Goal: Task Accomplishment & Management: Manage account settings

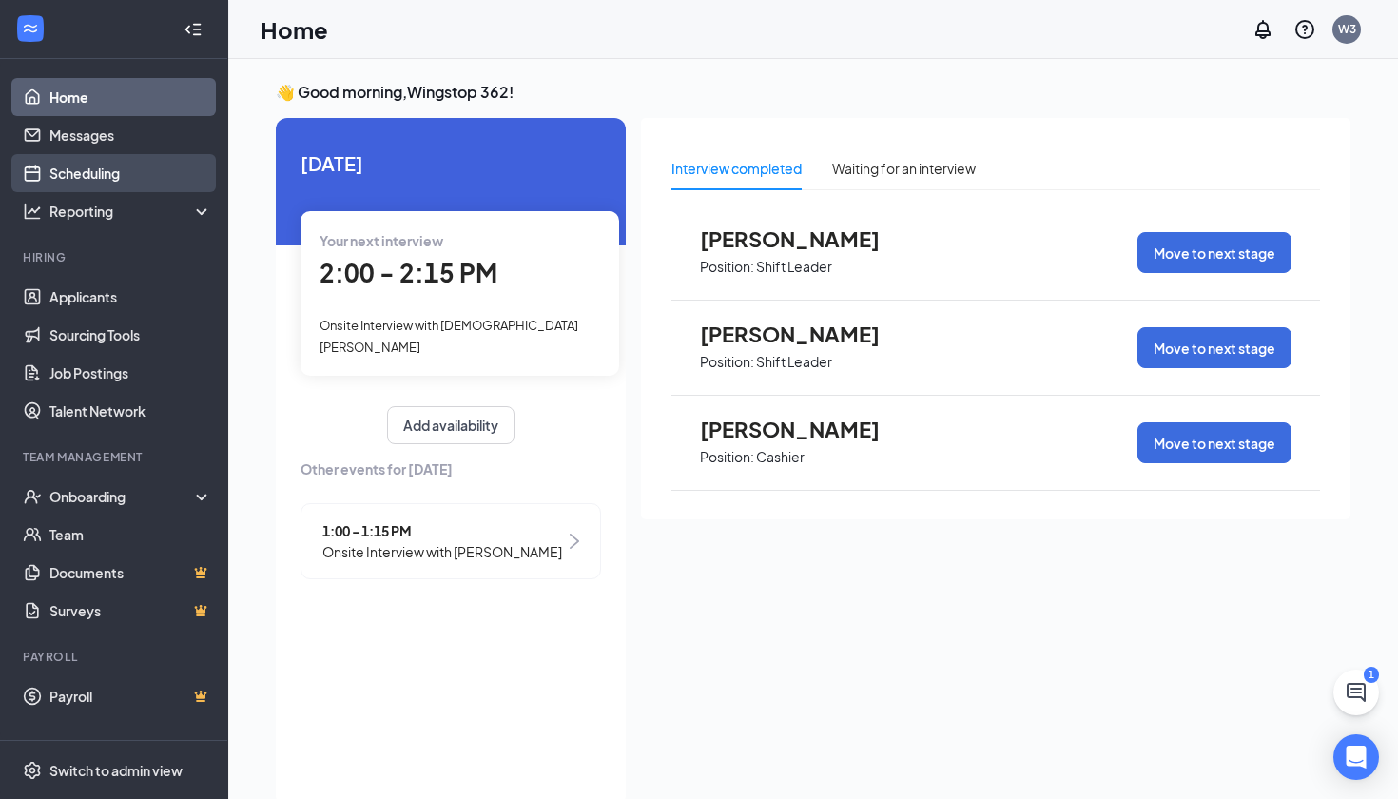
click at [106, 178] on link "Scheduling" at bounding box center [130, 173] width 163 height 38
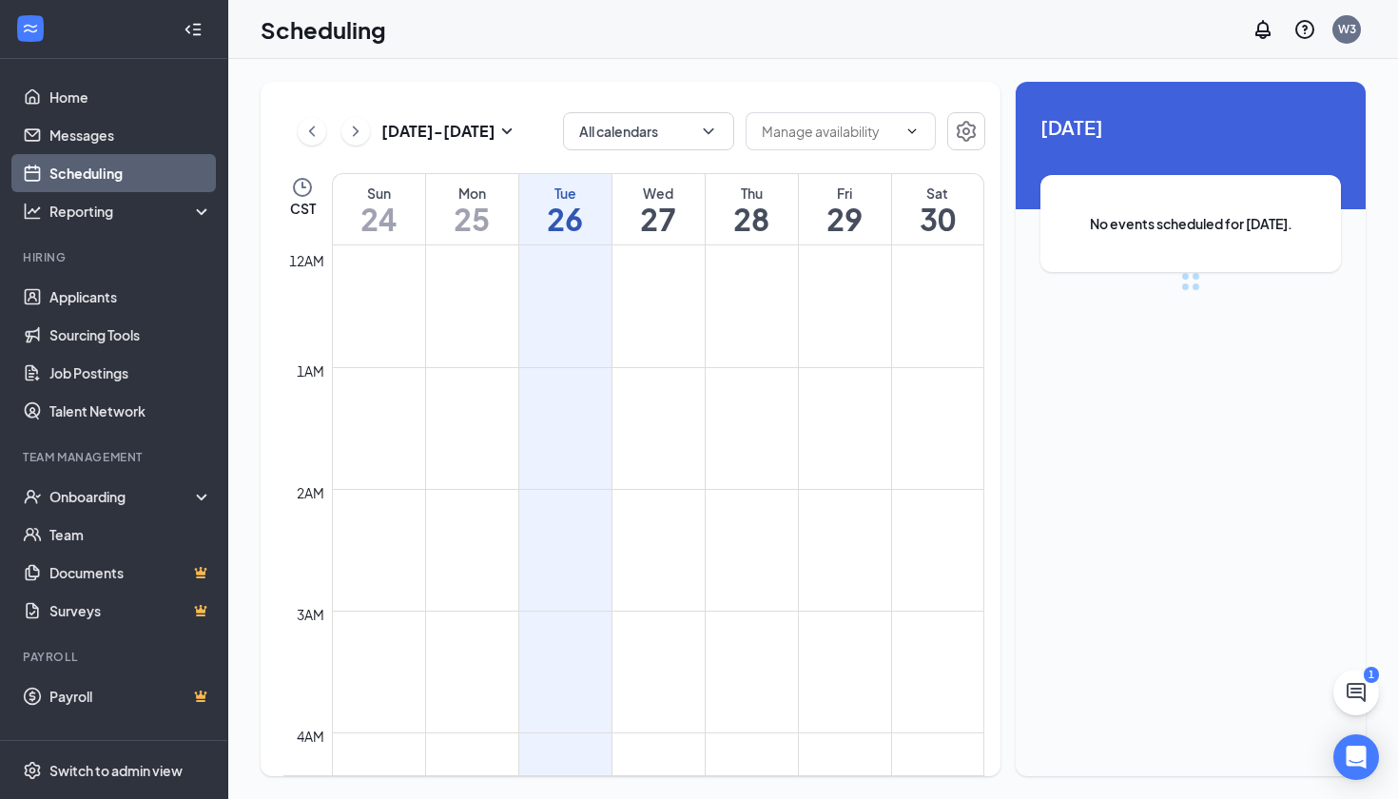
scroll to position [935, 0]
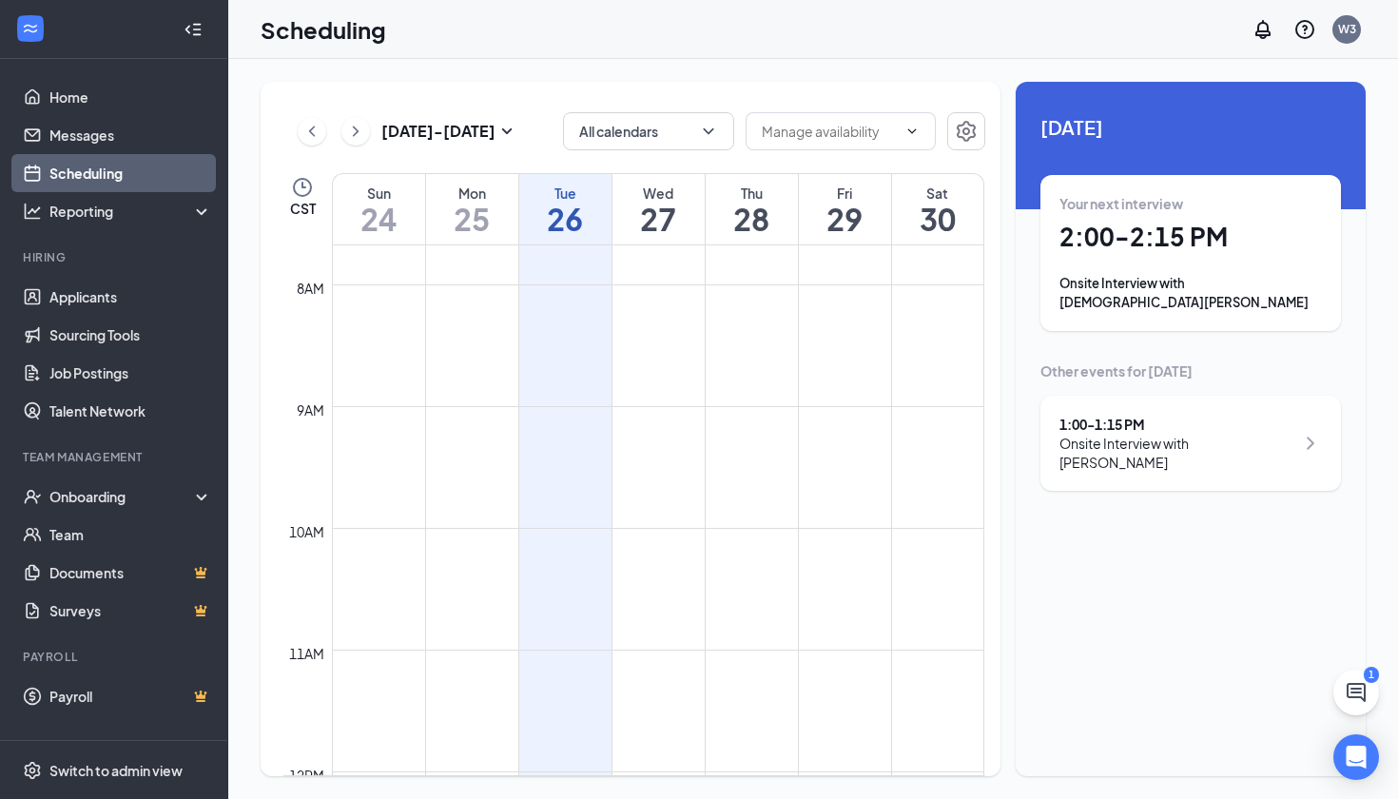
click at [1111, 451] on div "1:00 - 1:15 PM Onsite Interview with [PERSON_NAME]" at bounding box center [1190, 443] width 300 height 95
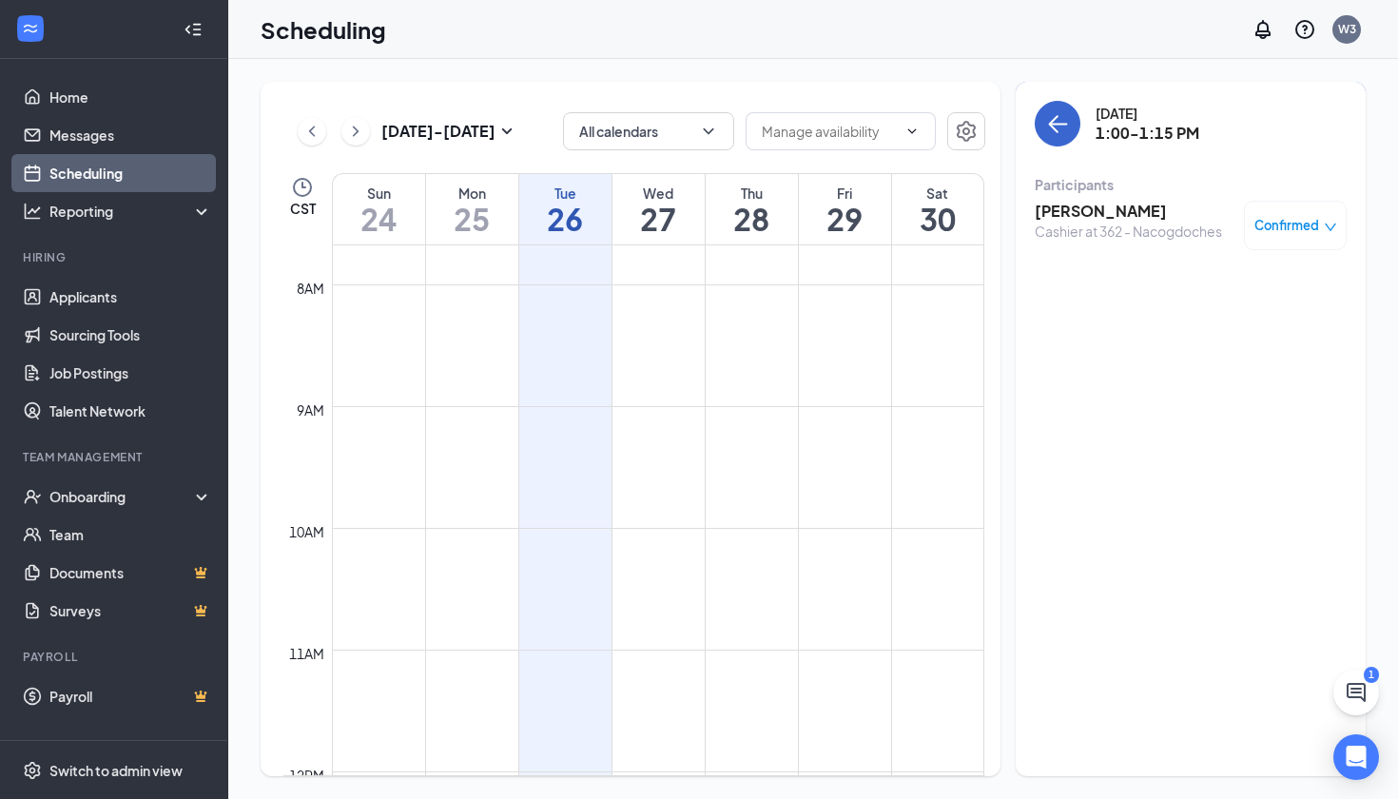
click at [1061, 119] on icon "ArrowLeft" at bounding box center [1057, 123] width 23 height 23
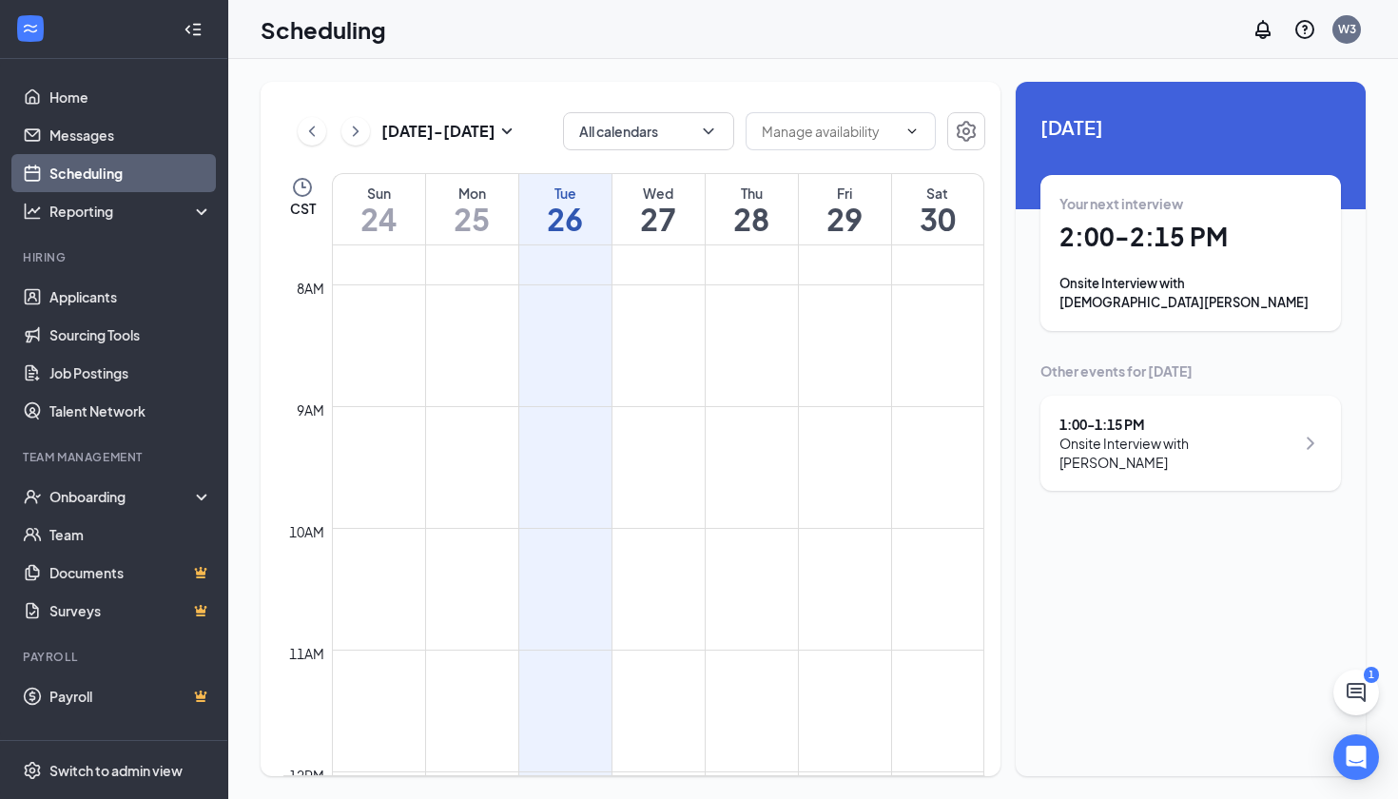
click at [493, 209] on h1 "25" at bounding box center [472, 219] width 92 height 32
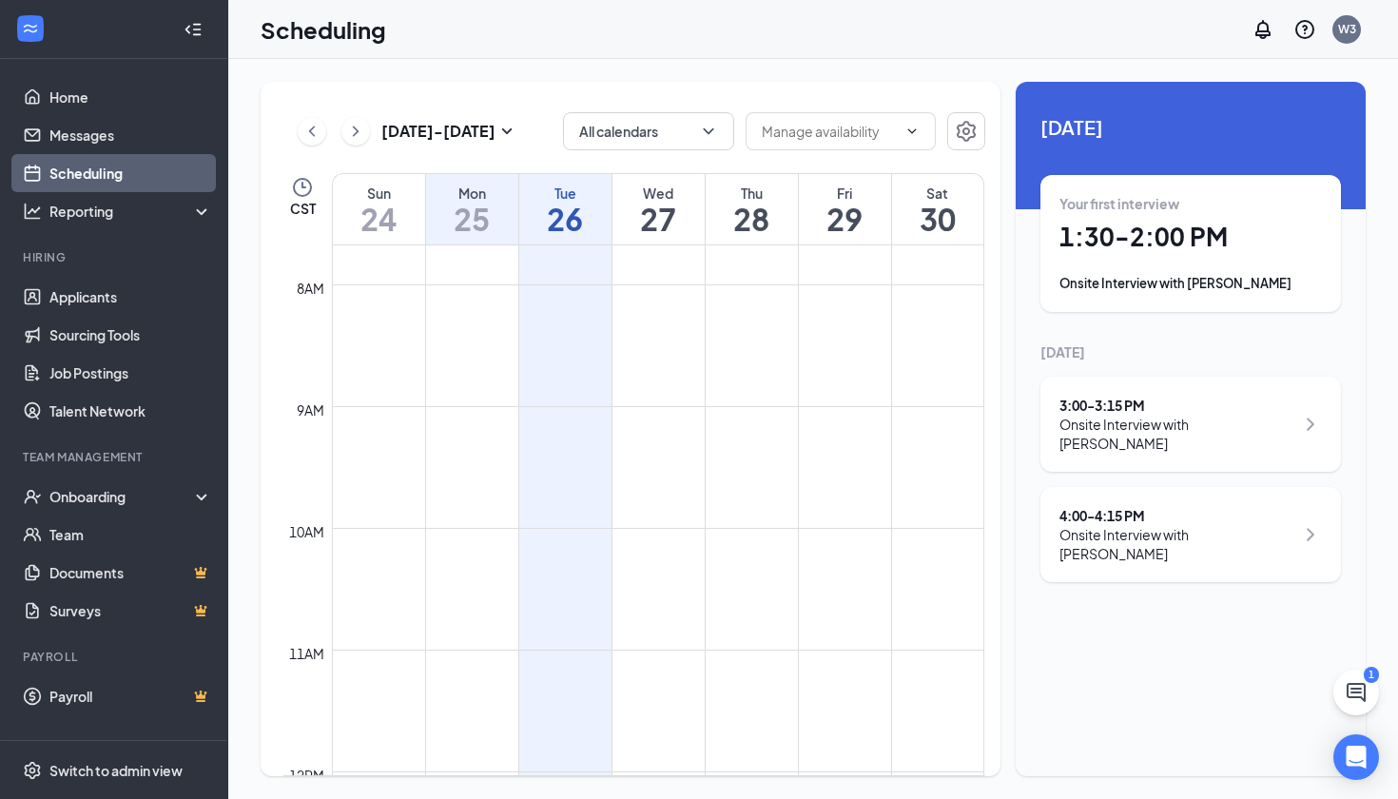
click at [643, 233] on h1 "27" at bounding box center [658, 219] width 92 height 32
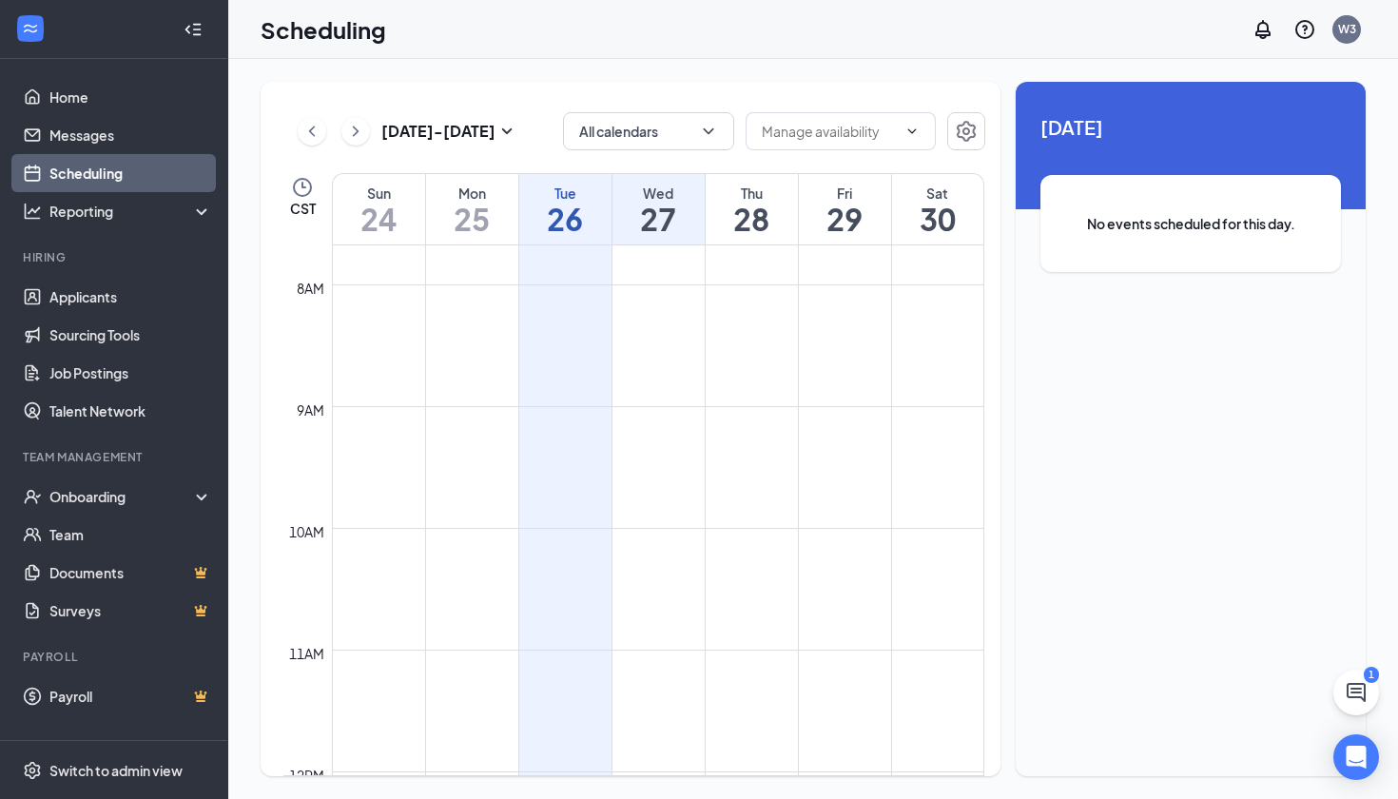
click at [551, 216] on h1 "26" at bounding box center [565, 219] width 92 height 32
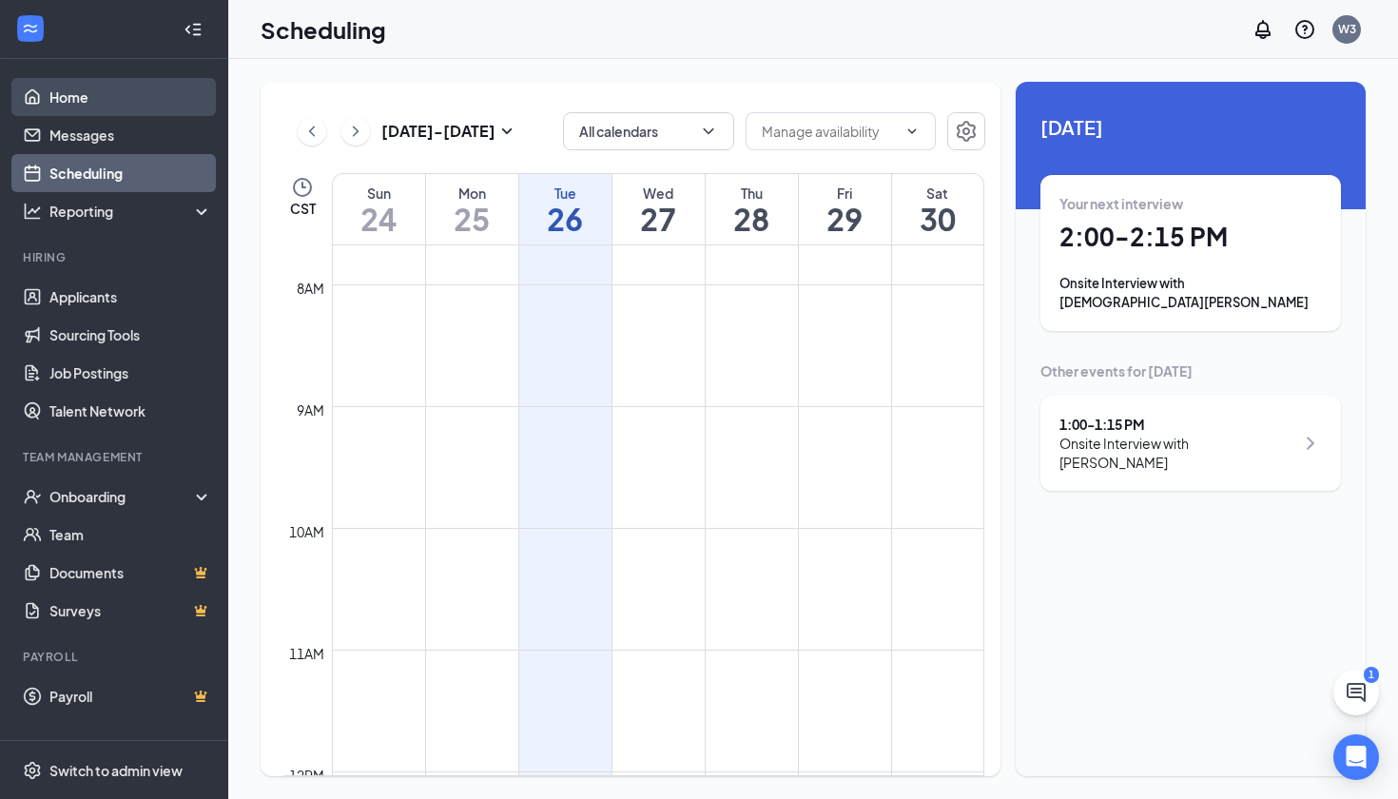
click at [66, 91] on link "Home" at bounding box center [130, 97] width 163 height 38
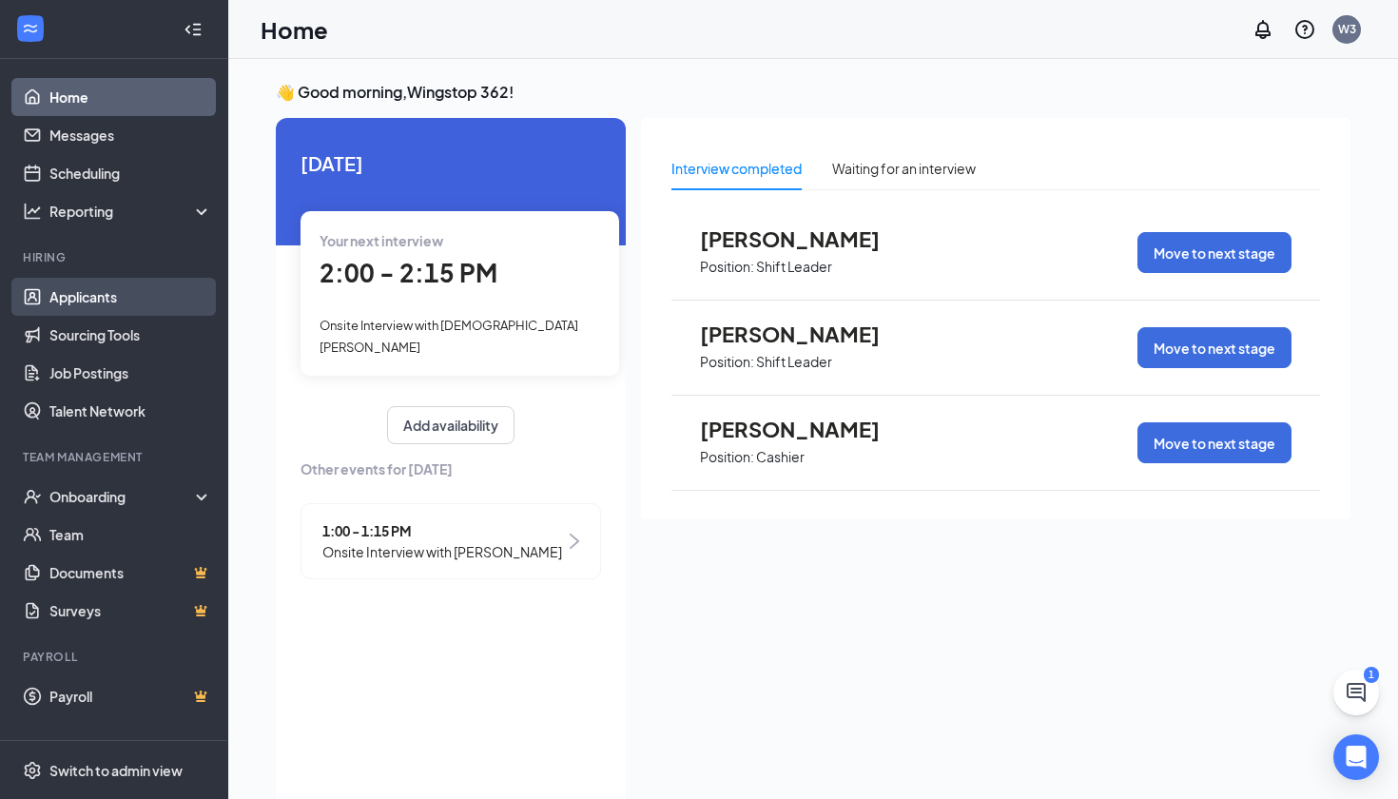
click at [114, 309] on link "Applicants" at bounding box center [130, 297] width 163 height 38
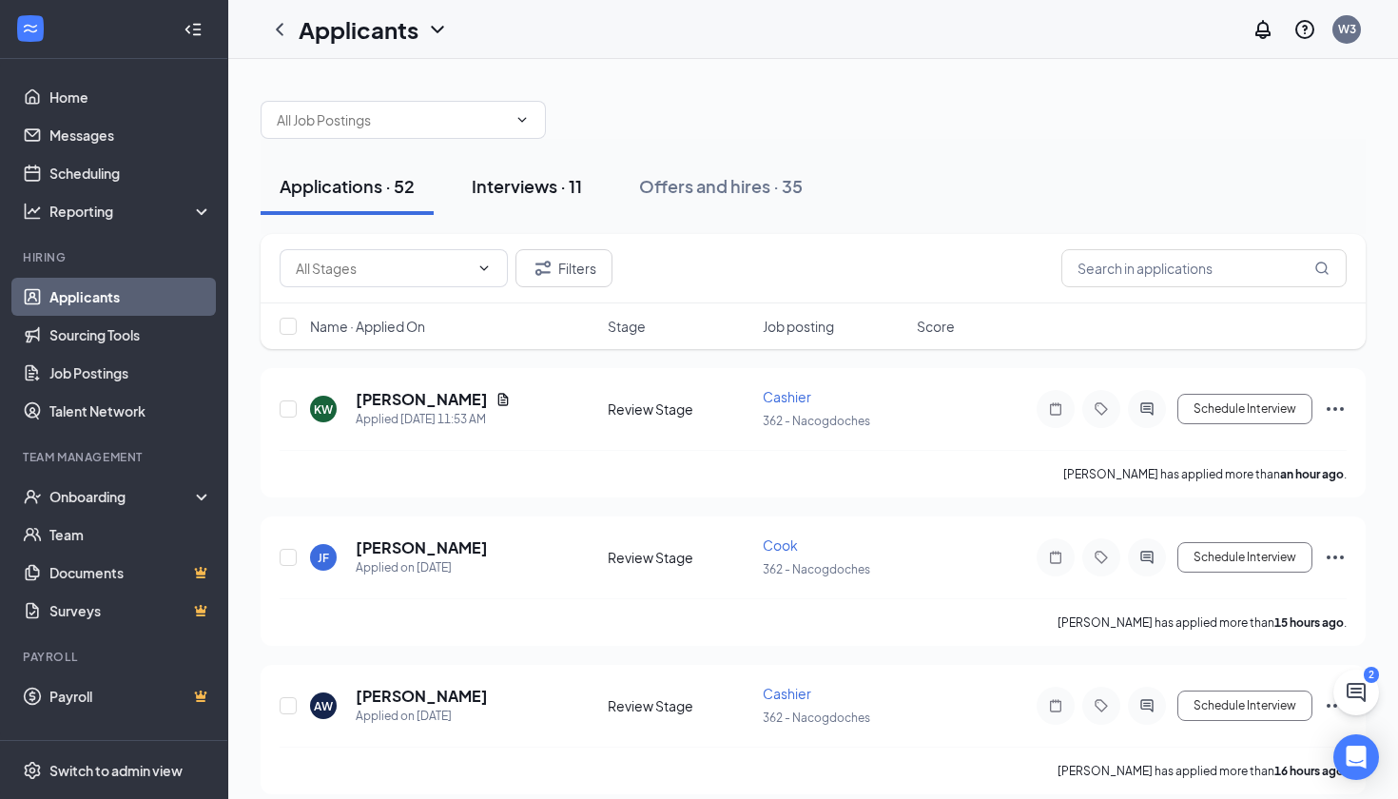
click at [548, 188] on div "Interviews · 11" at bounding box center [527, 186] width 110 height 24
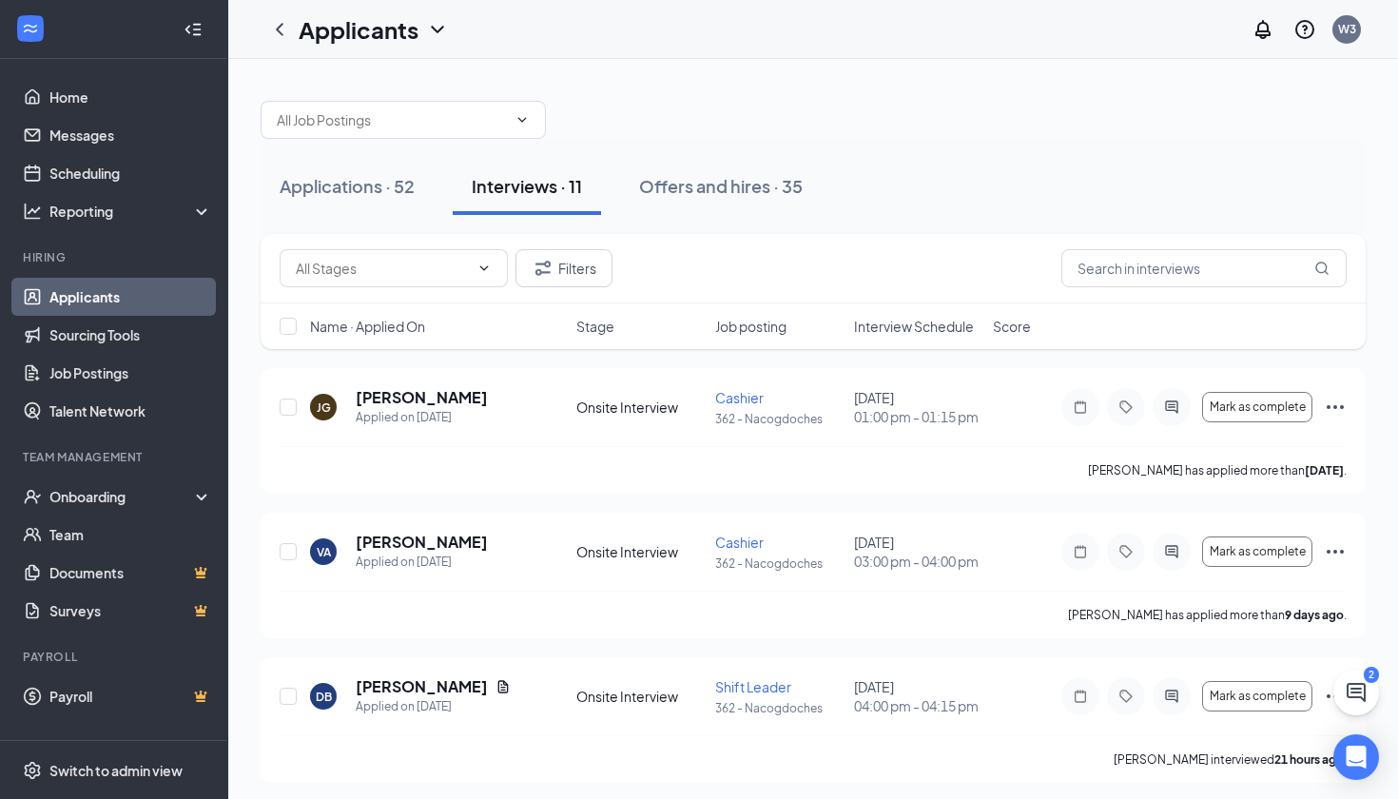
click at [400, 395] on h5 "[PERSON_NAME]" at bounding box center [422, 397] width 132 height 21
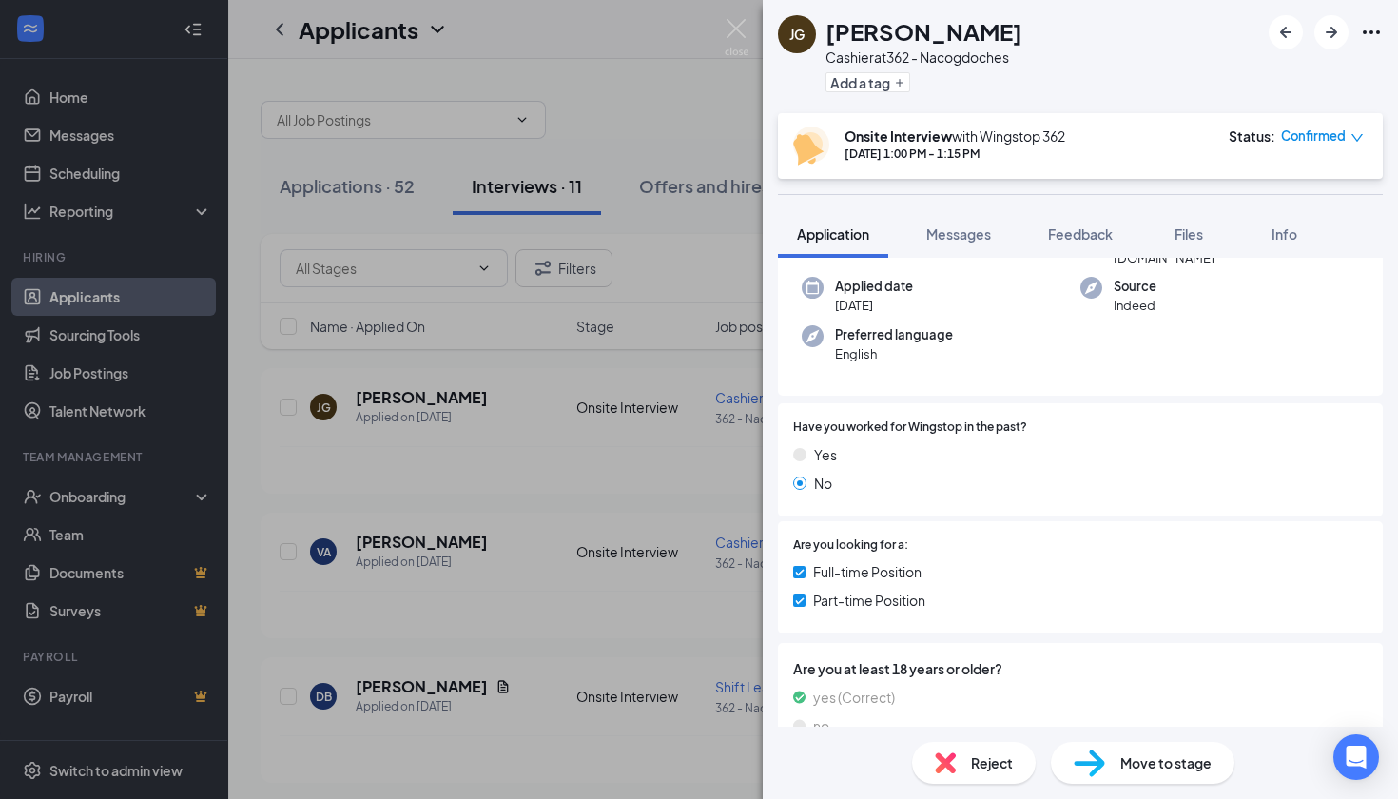
scroll to position [156, 0]
click at [705, 230] on div "[PERSON_NAME] [PERSON_NAME] Cashier at 362 - Nacogdoches Add a tag Onsite Inter…" at bounding box center [699, 399] width 1398 height 799
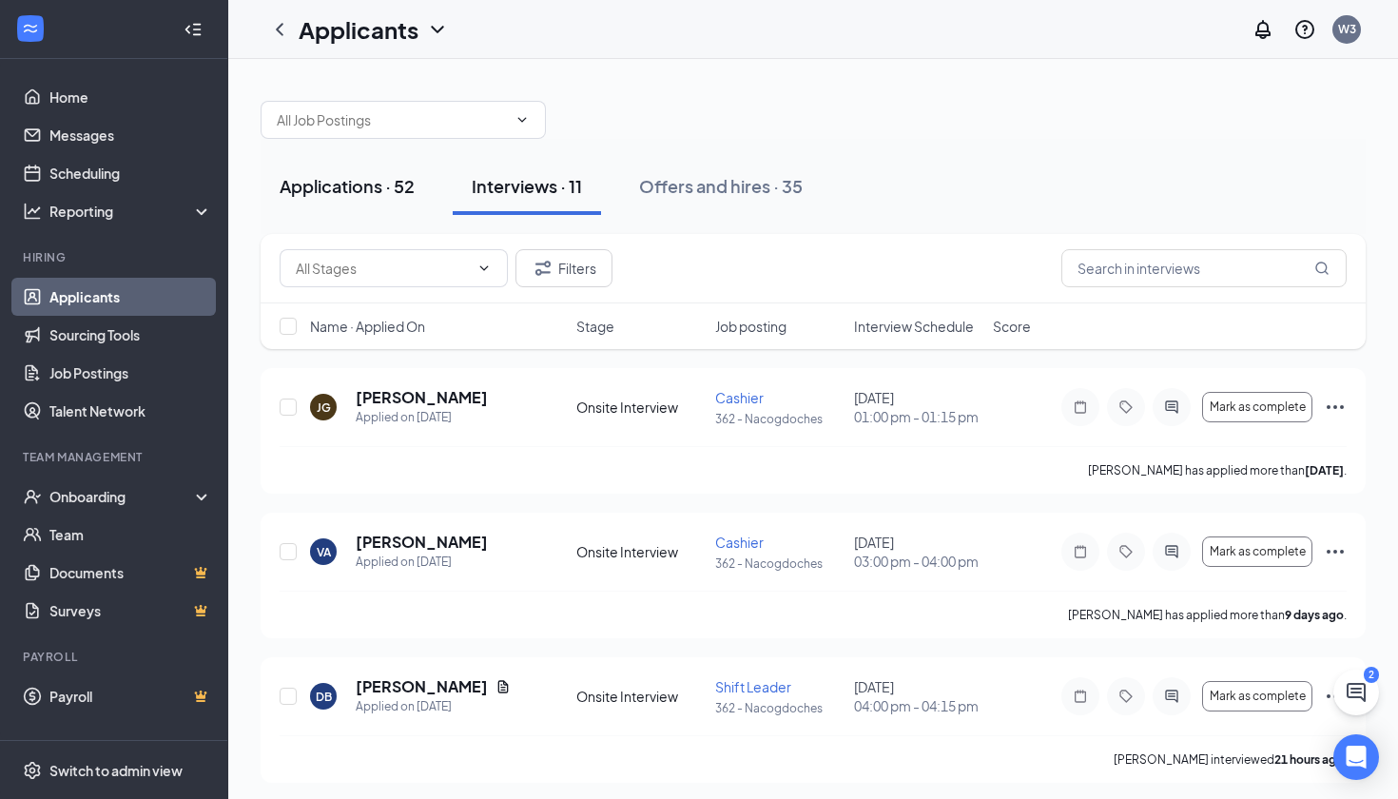
click at [309, 182] on div "Applications · 52" at bounding box center [347, 186] width 135 height 24
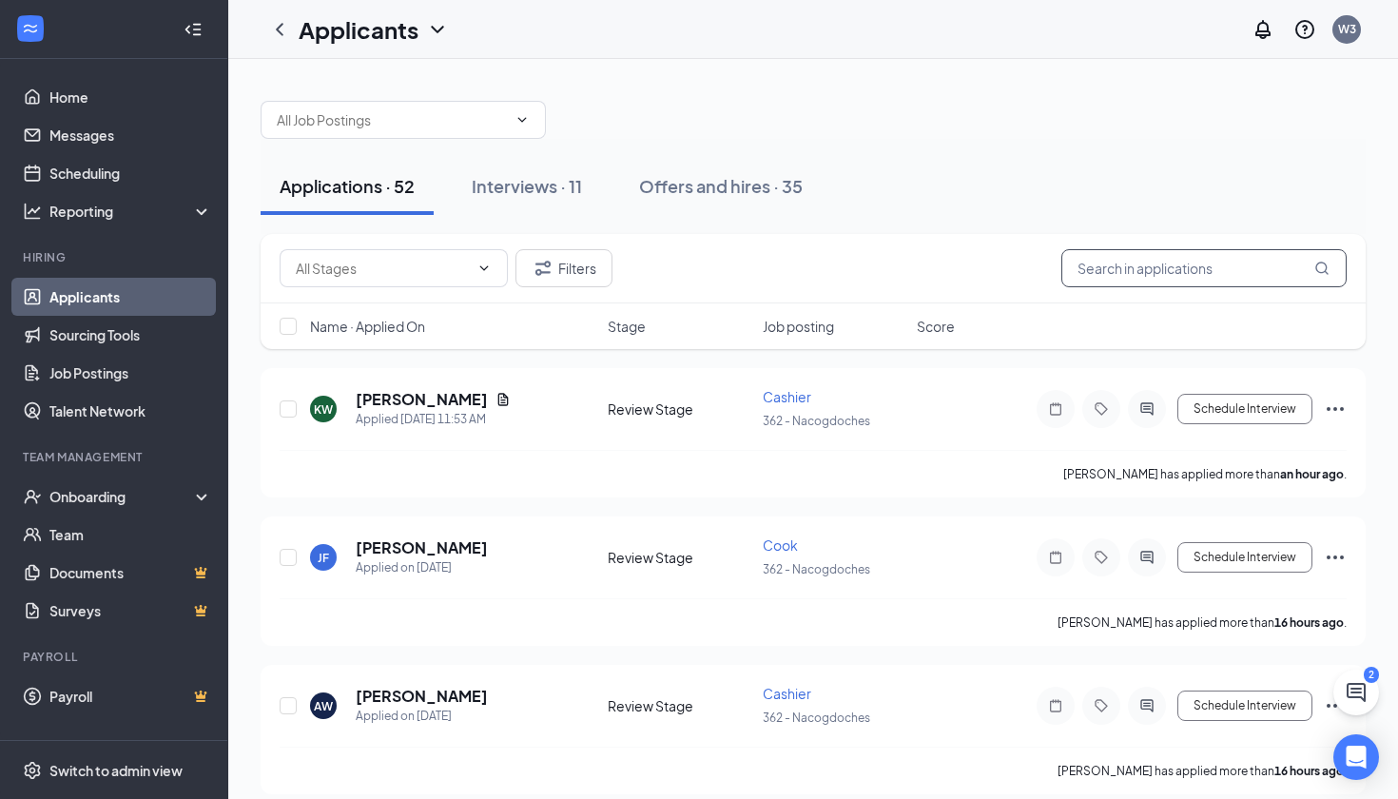
click at [1162, 275] on input "text" at bounding box center [1203, 268] width 285 height 38
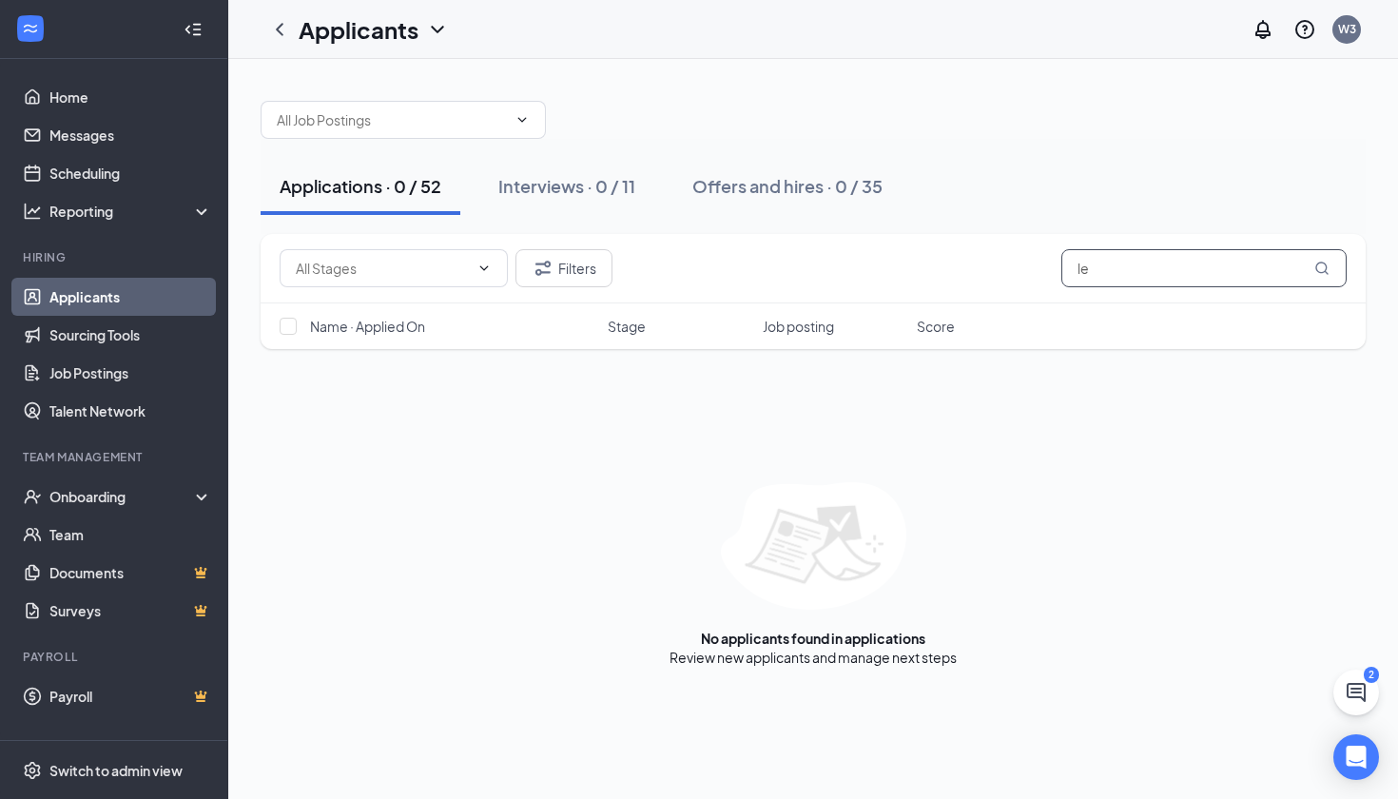
type input "l"
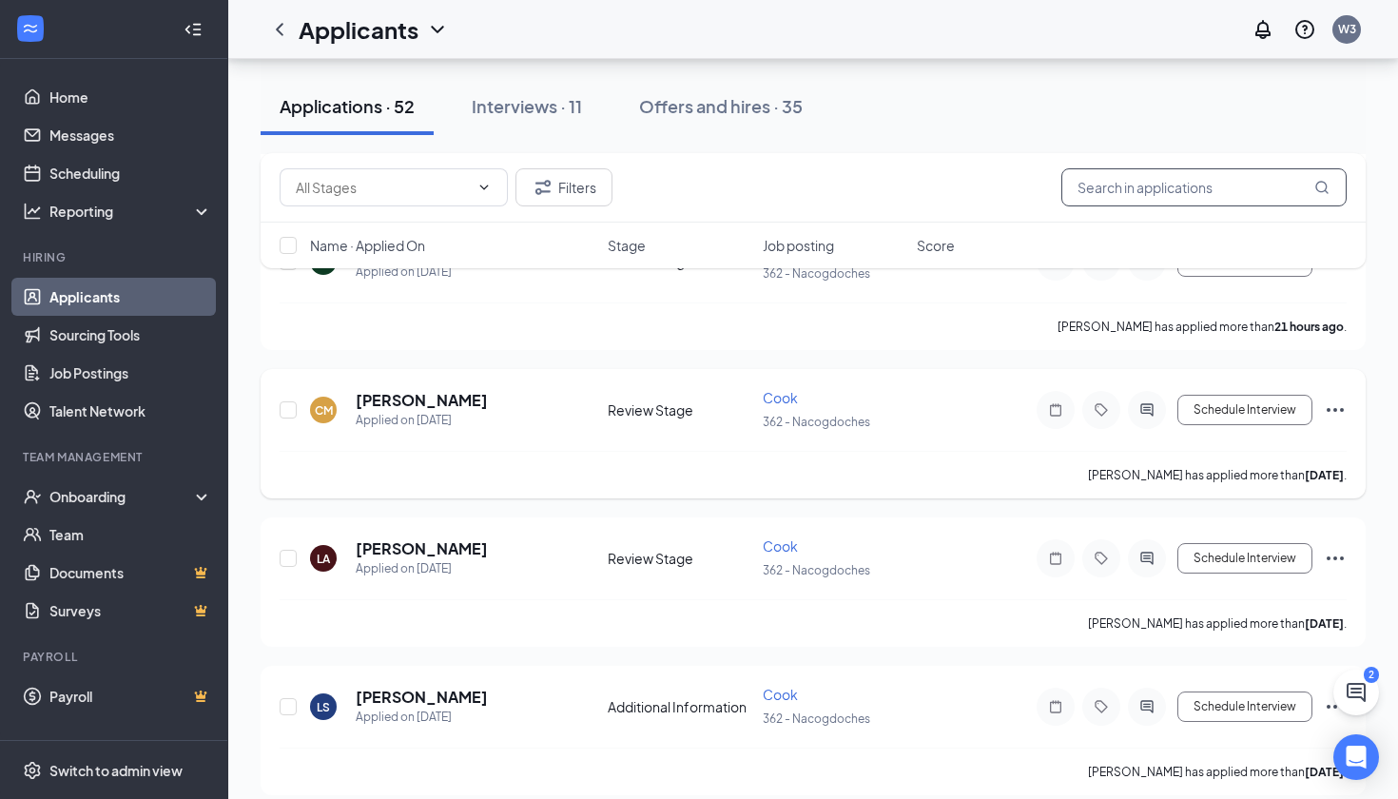
scroll to position [891, 0]
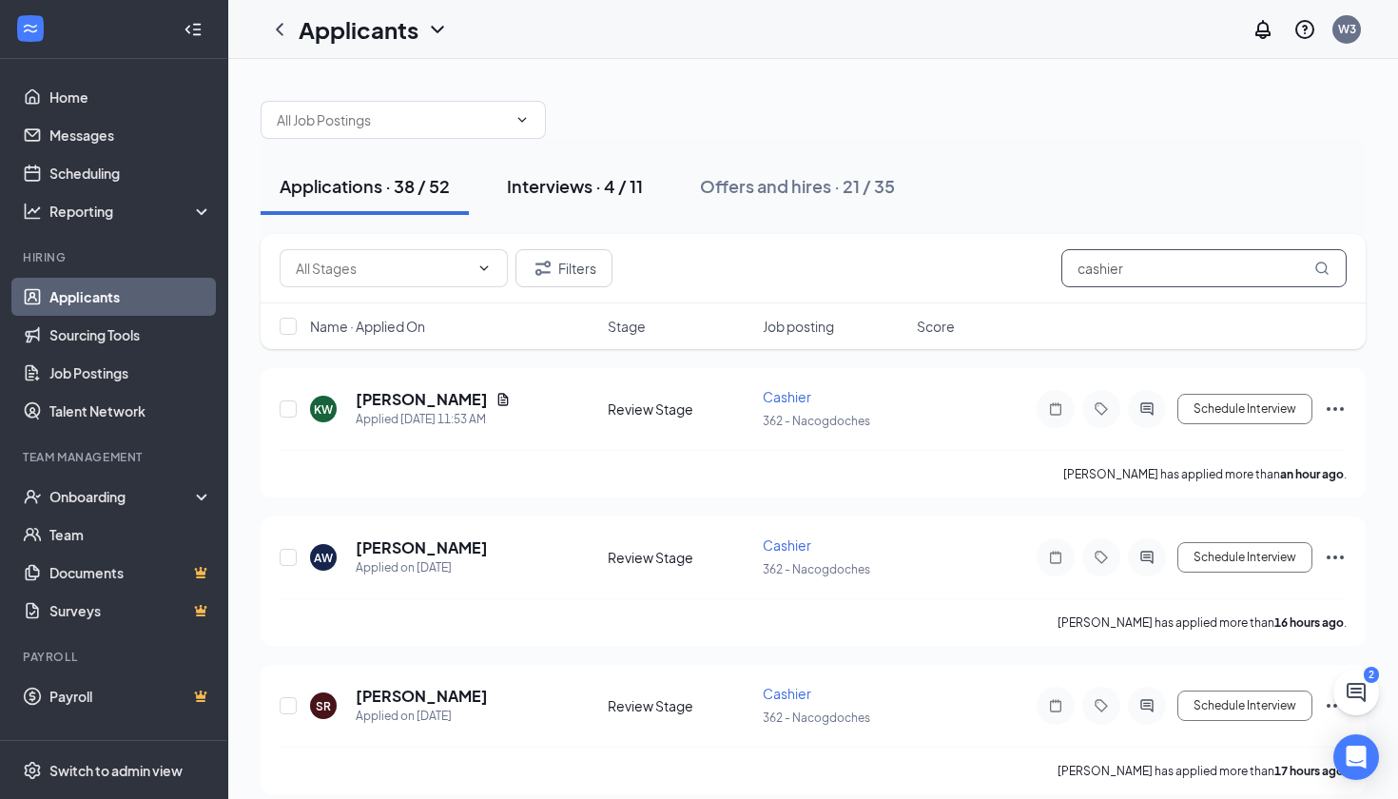
type input "cashier"
click at [586, 187] on div "Interviews · 4 / 11" at bounding box center [575, 186] width 136 height 24
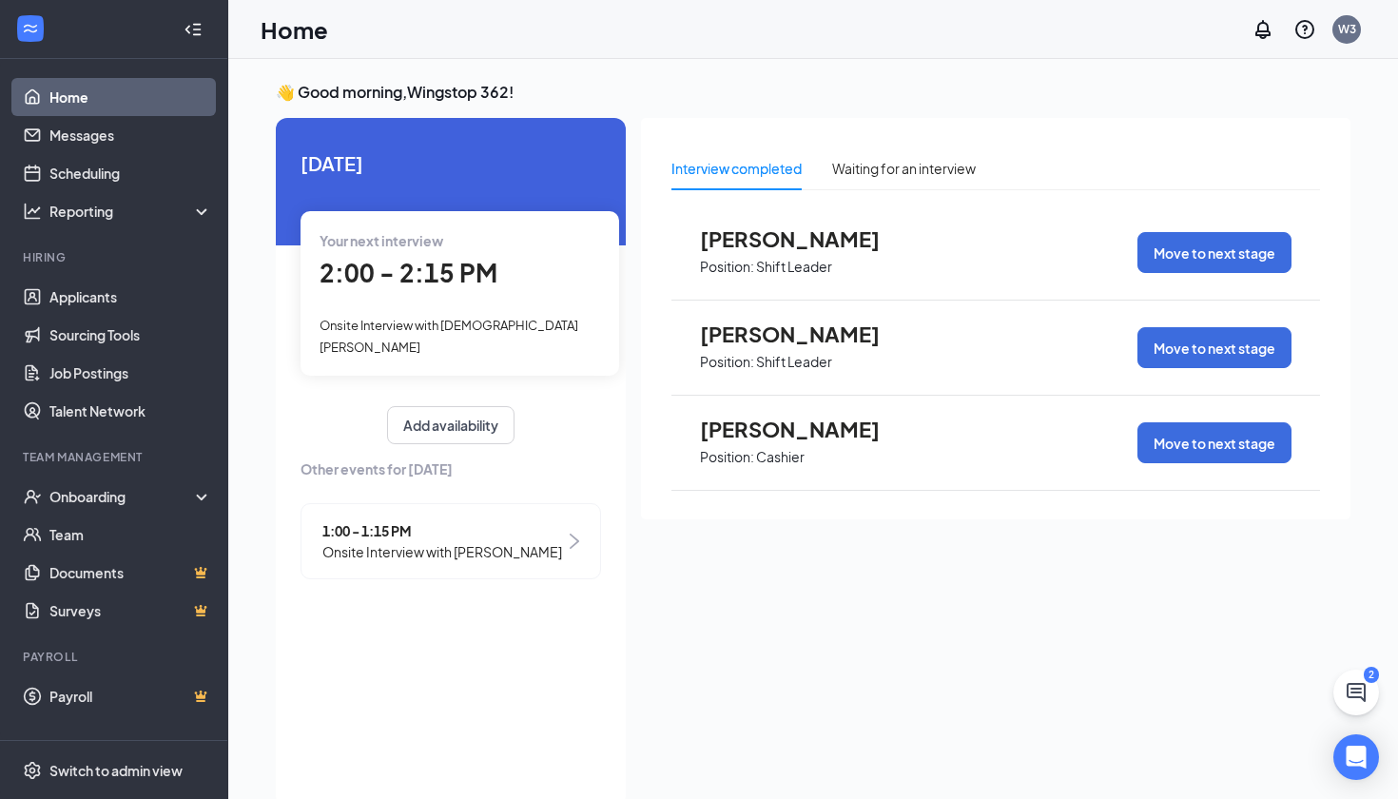
click at [346, 41] on div "Home W3" at bounding box center [812, 29] width 1169 height 59
